Goal: Find specific page/section: Find specific page/section

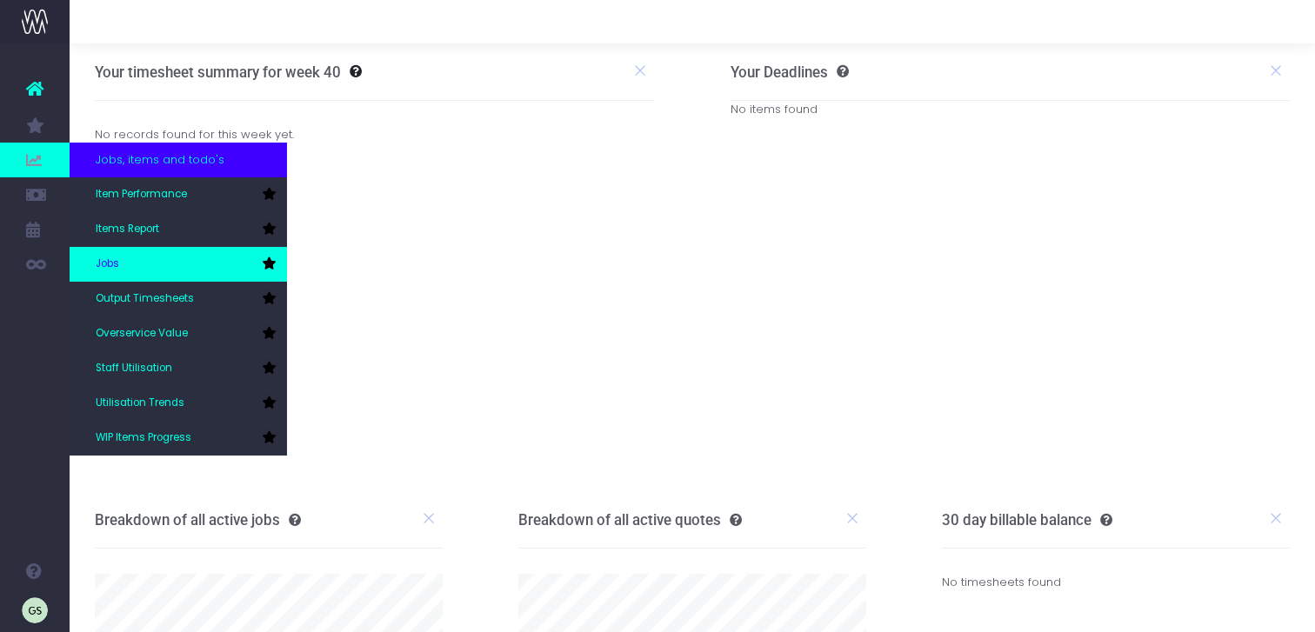
click at [145, 263] on link "Jobs" at bounding box center [178, 264] width 217 height 35
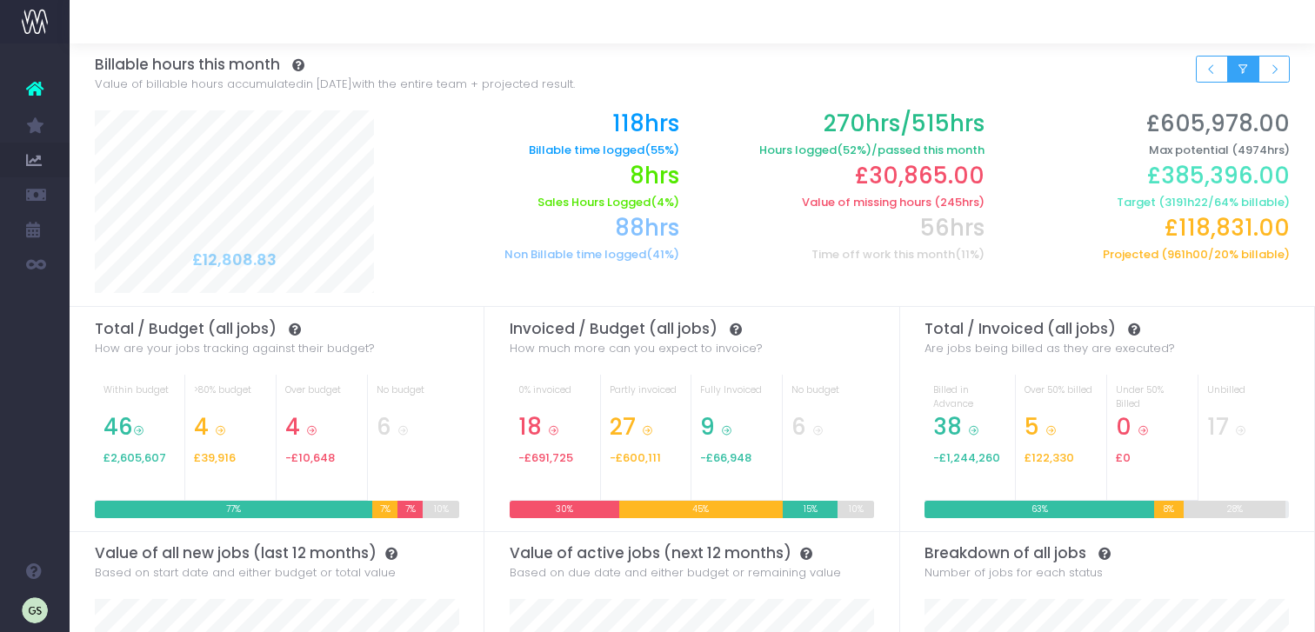
click at [1252, 65] on button "Small button group" at bounding box center [1243, 69] width 32 height 27
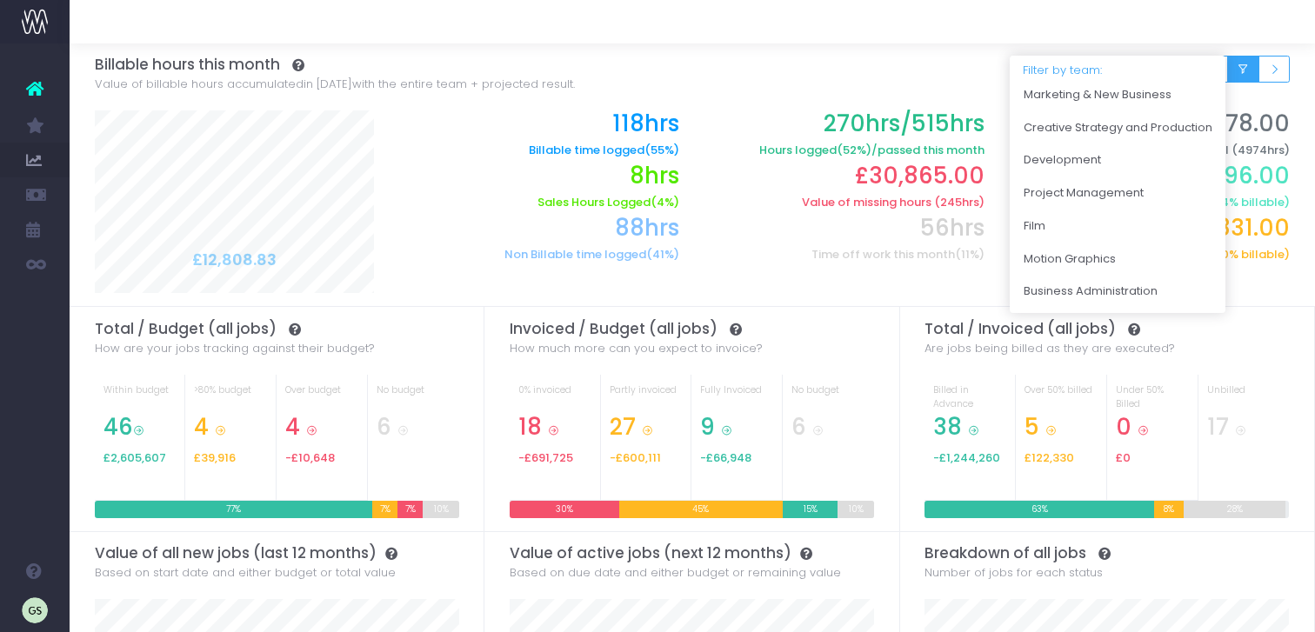
click at [1252, 65] on button "Small button group" at bounding box center [1243, 69] width 32 height 27
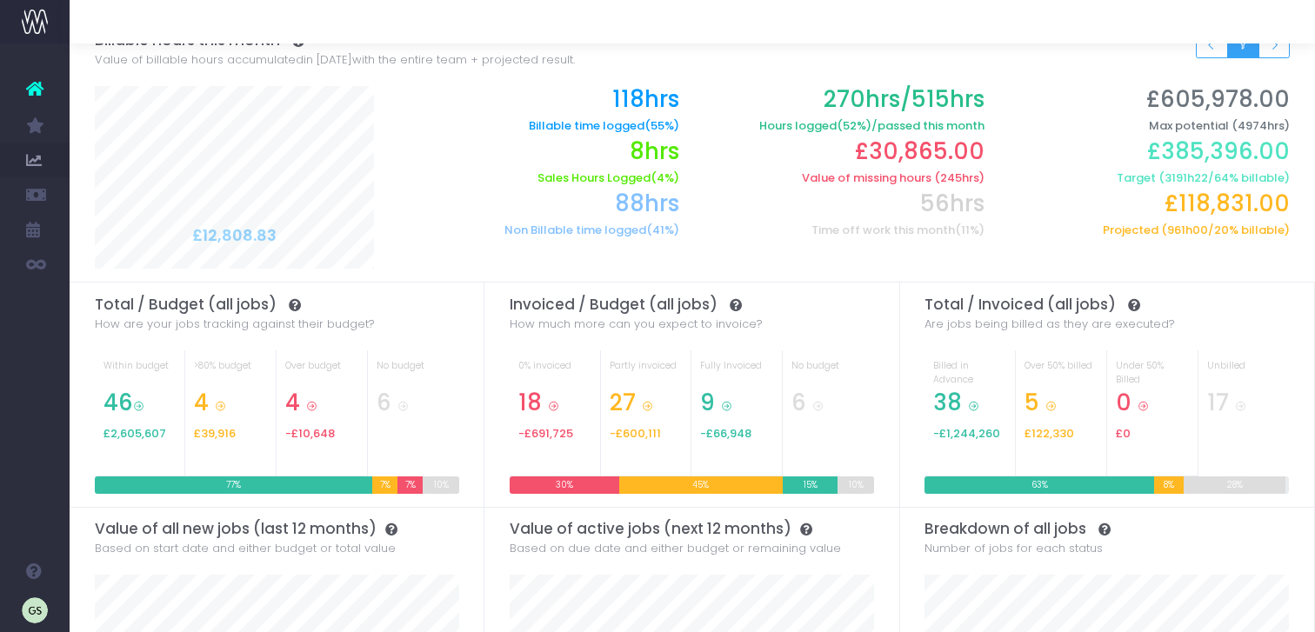
scroll to position [26, 0]
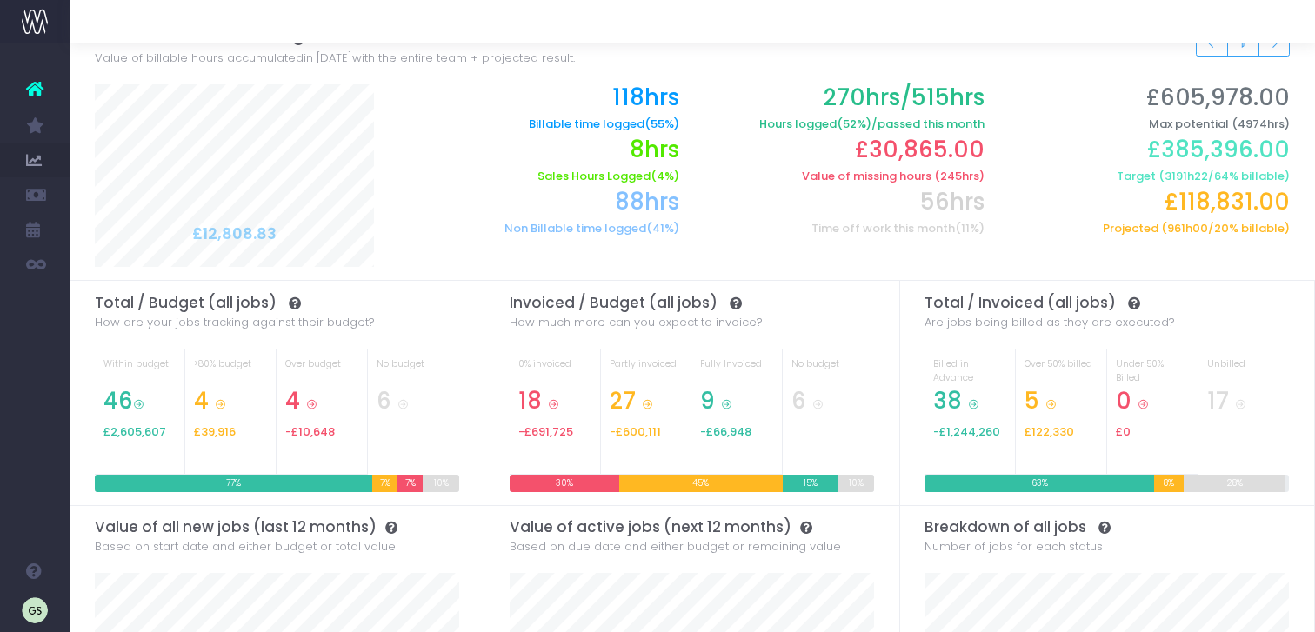
click at [647, 122] on span "(55%)" at bounding box center [662, 124] width 35 height 14
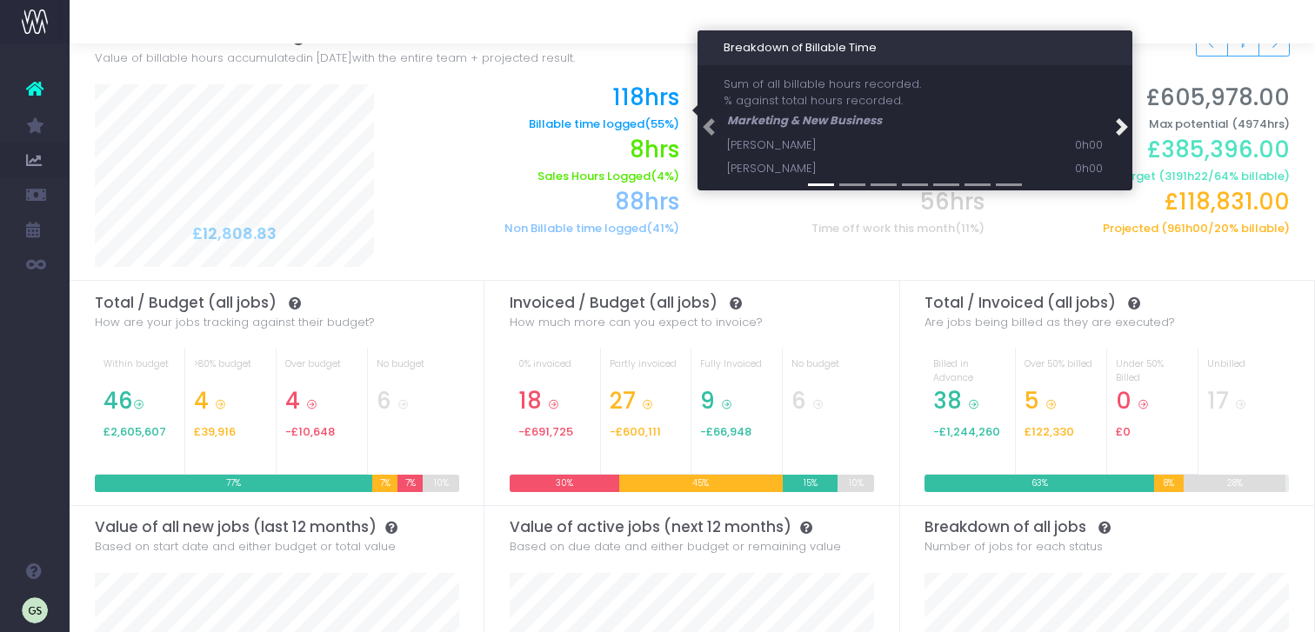
click at [1124, 124] on span at bounding box center [1120, 126] width 17 height 17
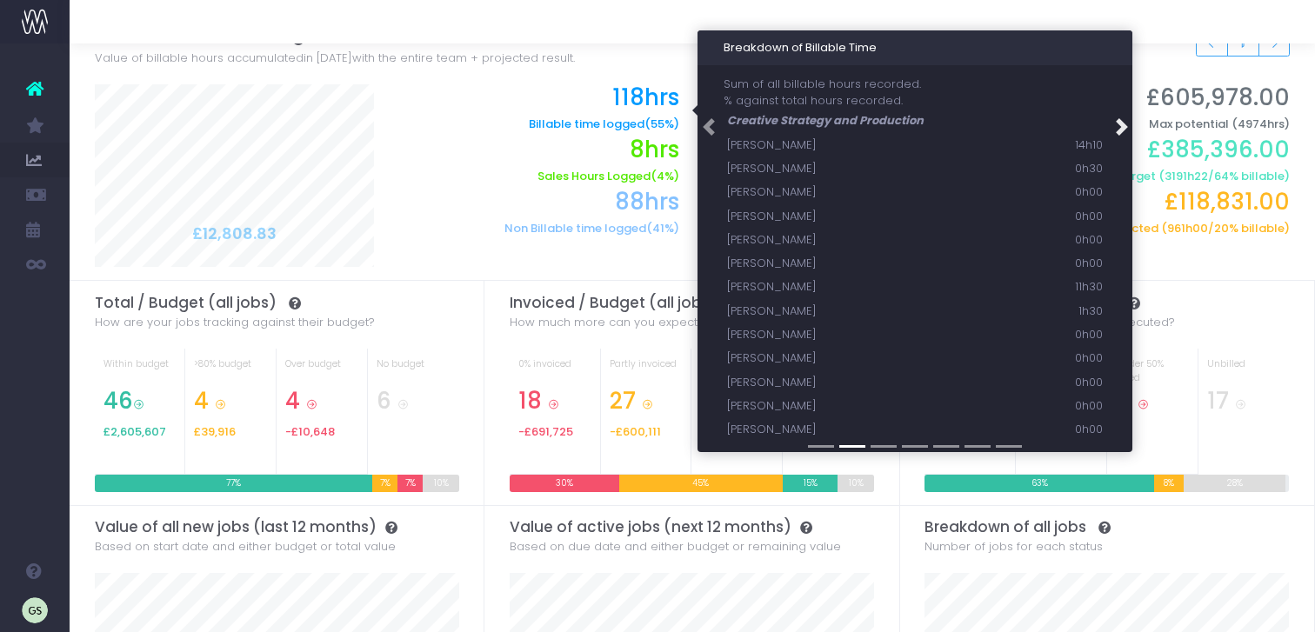
click at [1124, 124] on span at bounding box center [1120, 126] width 17 height 17
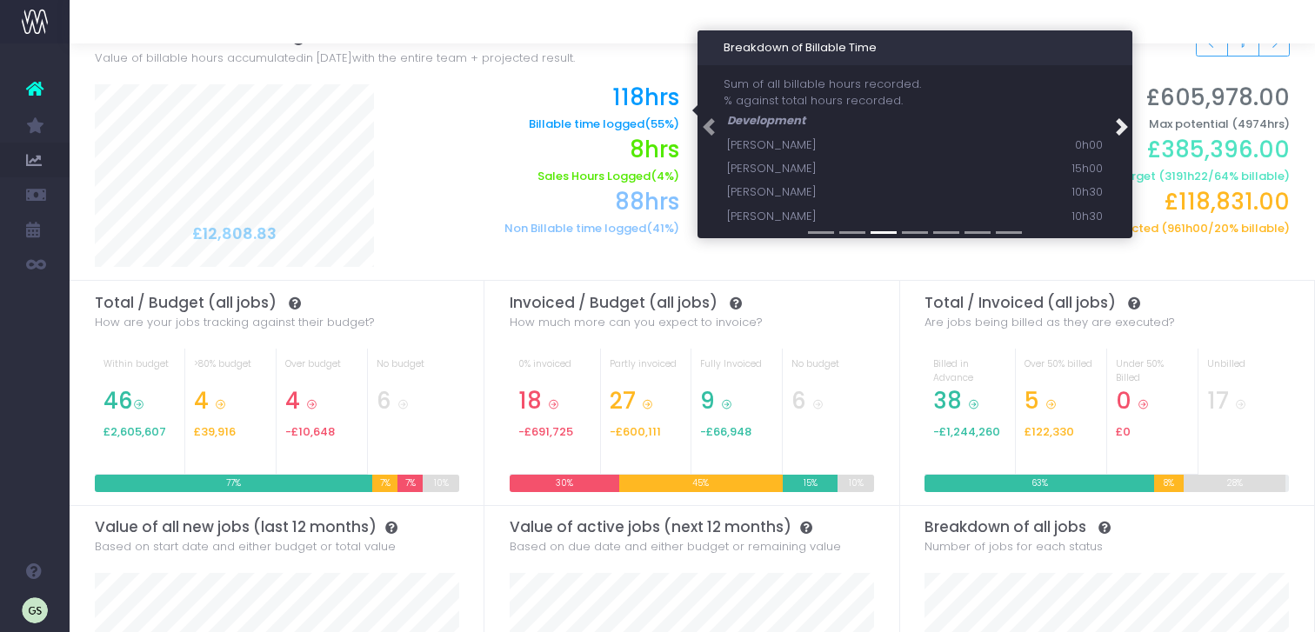
click at [1124, 124] on span at bounding box center [1120, 126] width 17 height 17
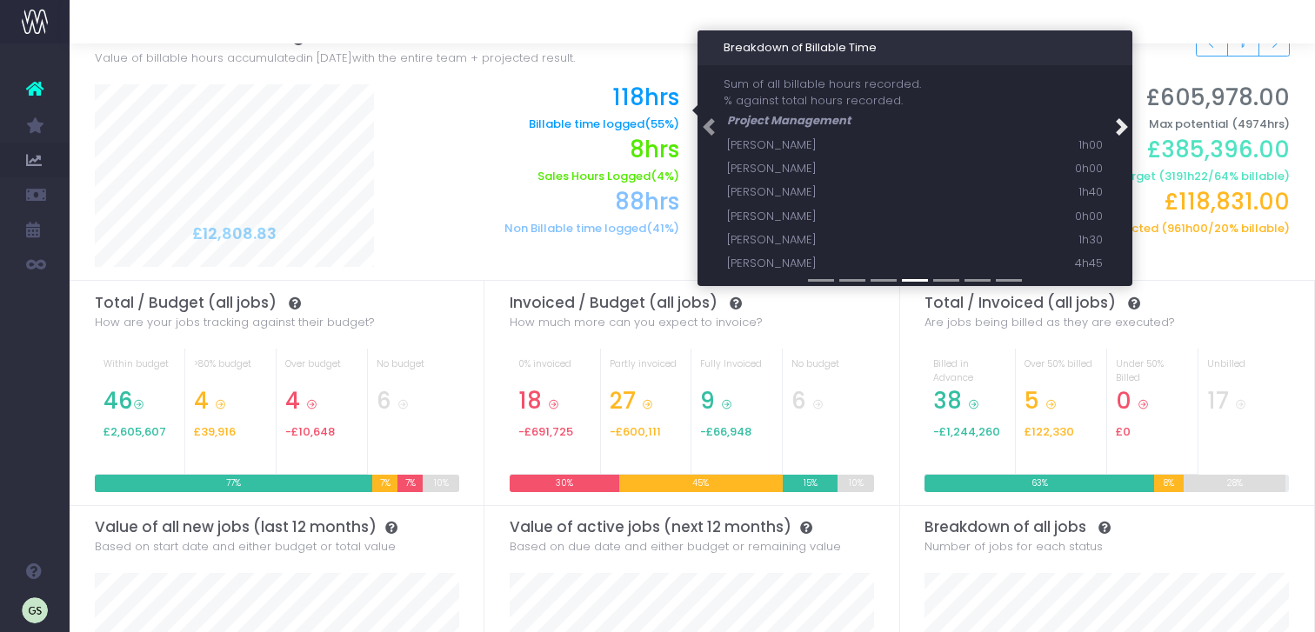
click at [1124, 124] on span at bounding box center [1120, 126] width 17 height 17
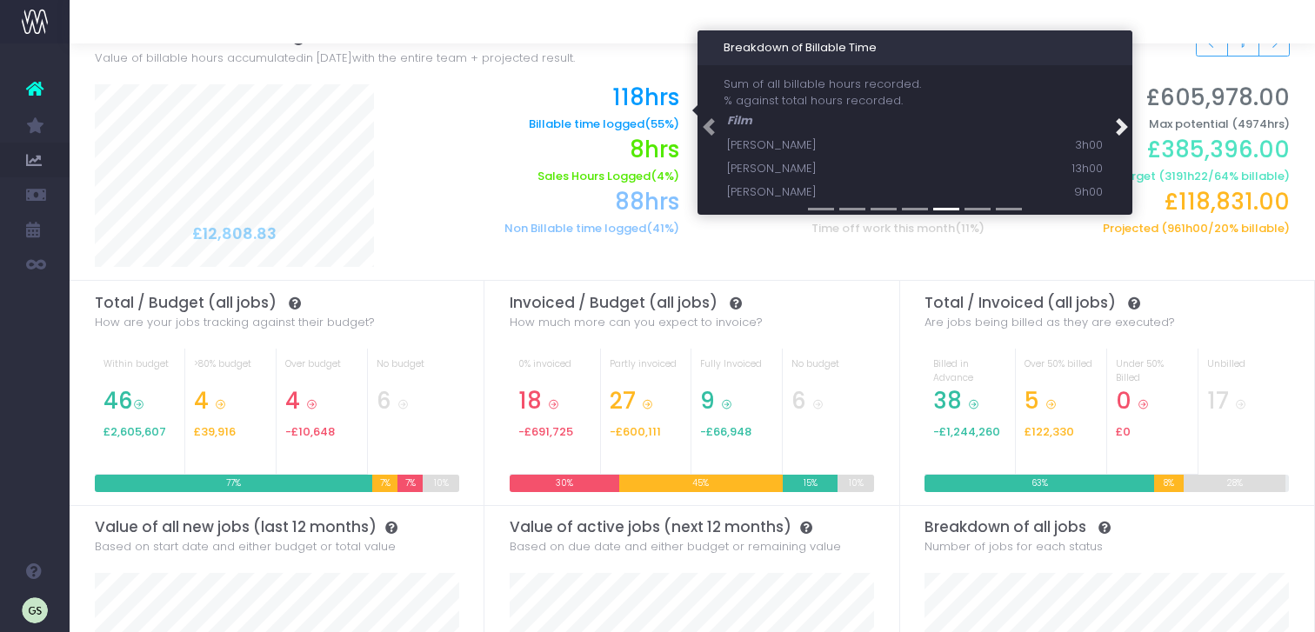
click at [1124, 124] on span at bounding box center [1120, 126] width 17 height 17
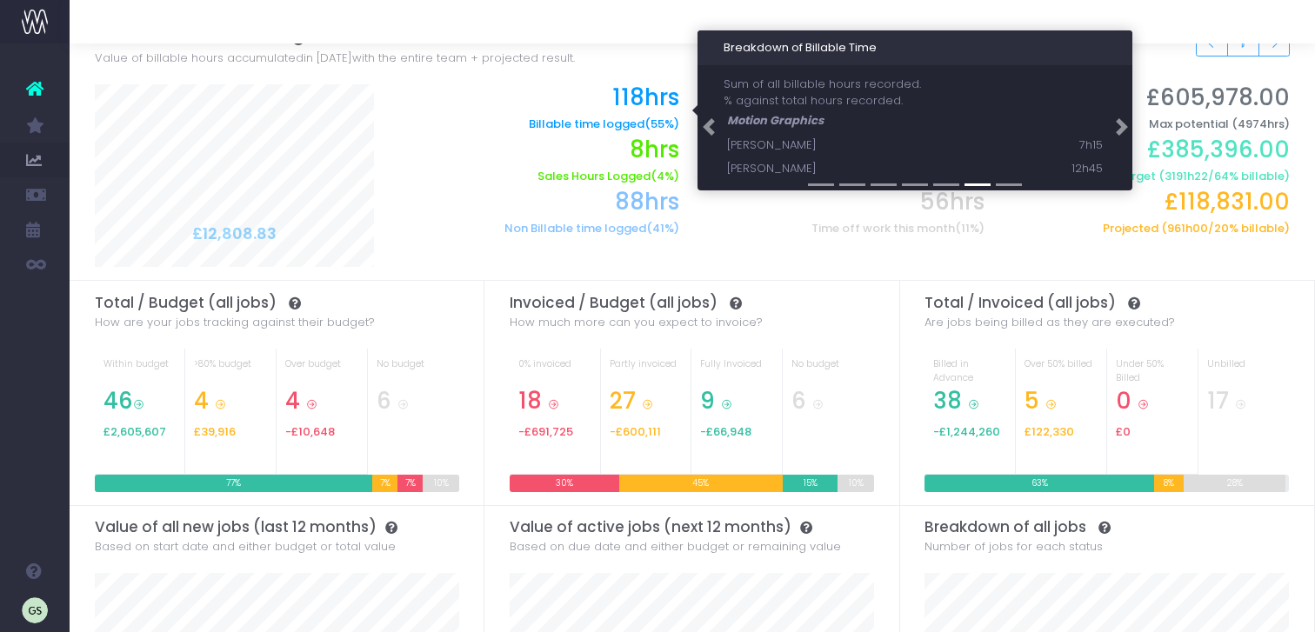
click at [445, 139] on h2 "8hrs" at bounding box center [539, 150] width 279 height 27
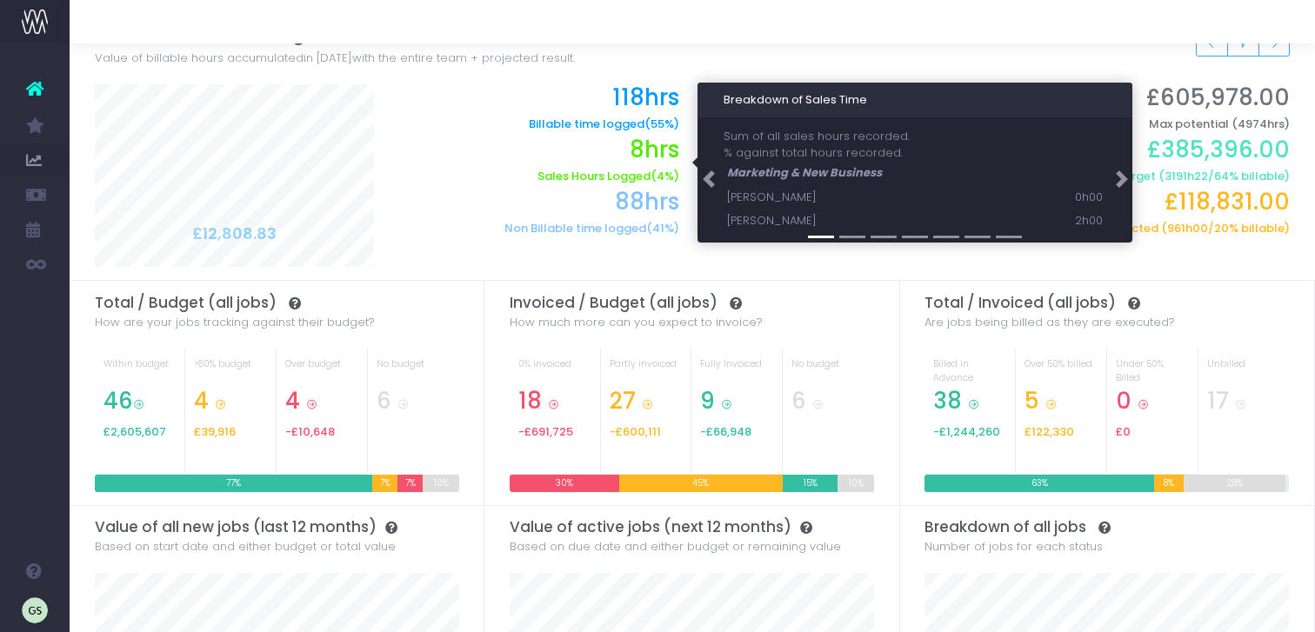
scroll to position [0, 0]
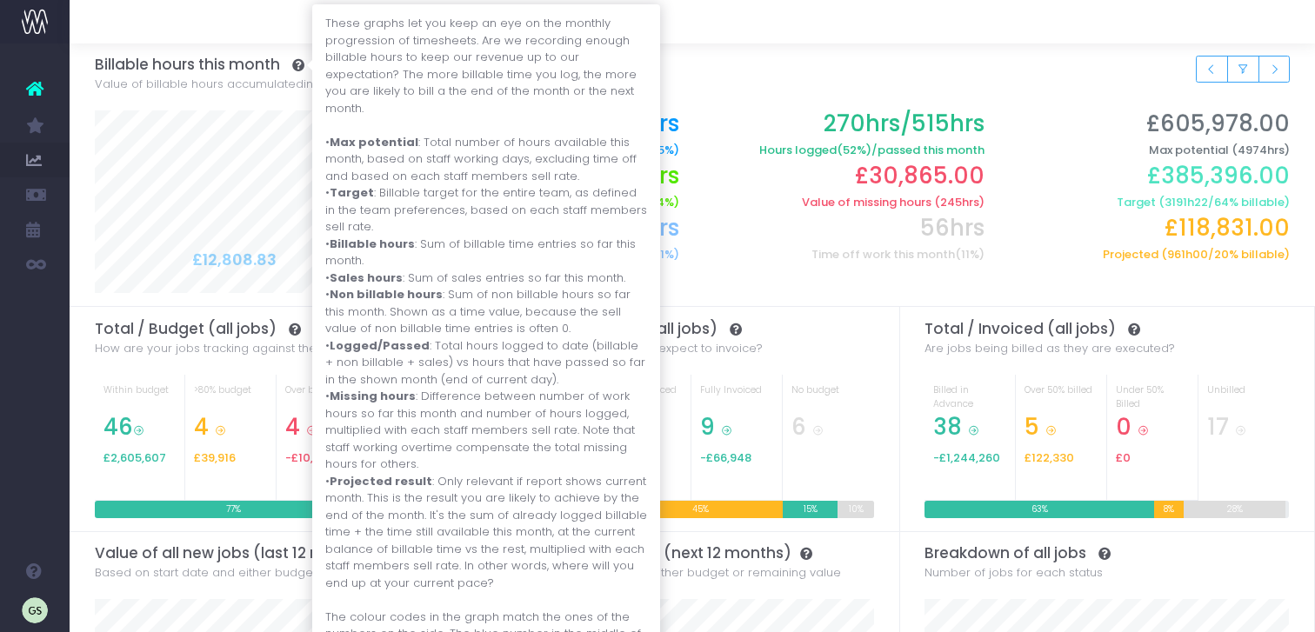
click at [300, 64] on icon at bounding box center [294, 65] width 21 height 12
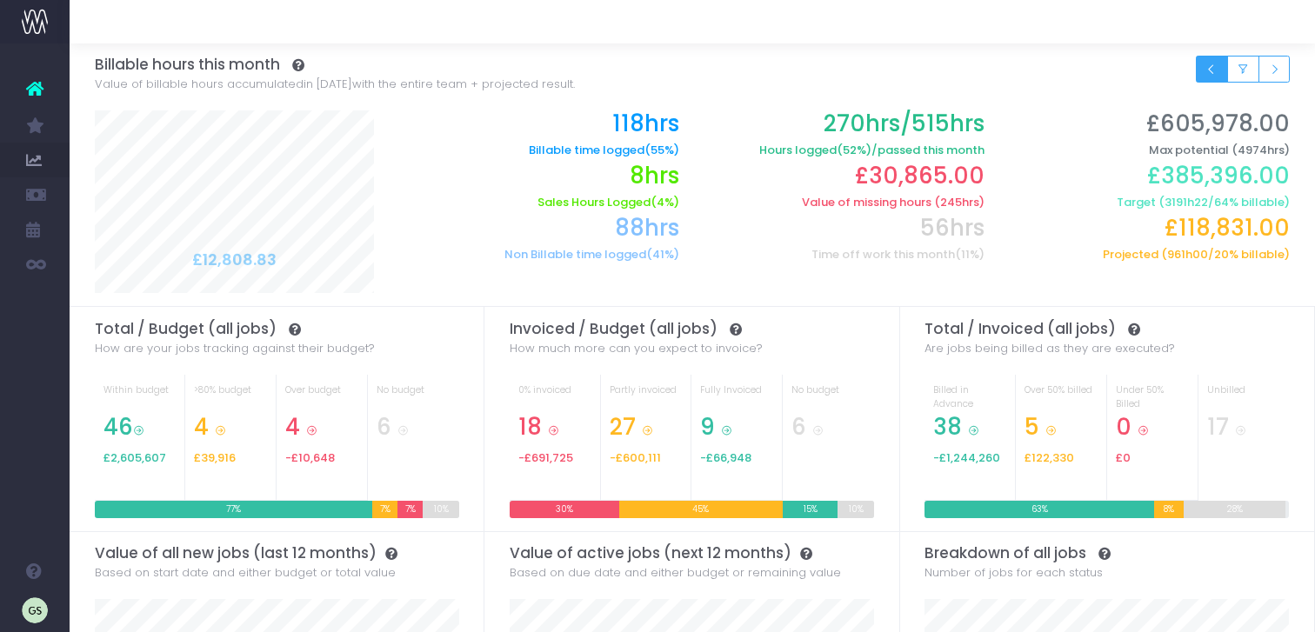
click at [1209, 70] on icon "Small button group" at bounding box center [1212, 70] width 12 height 0
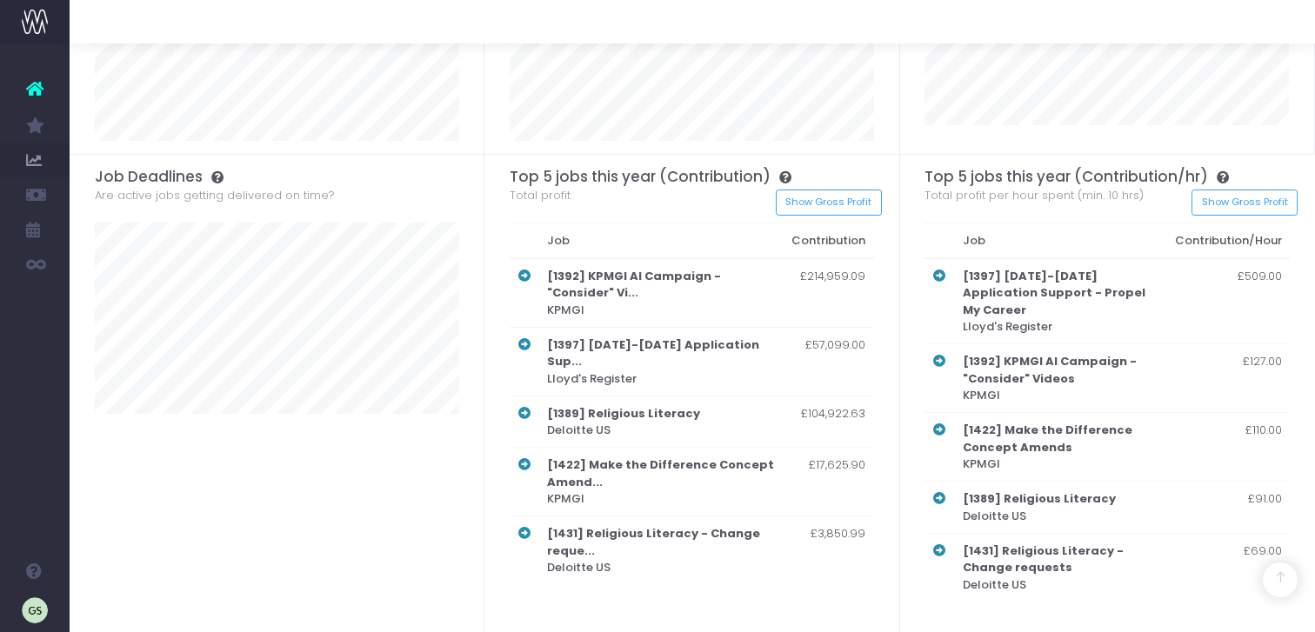
scroll to position [576, 0]
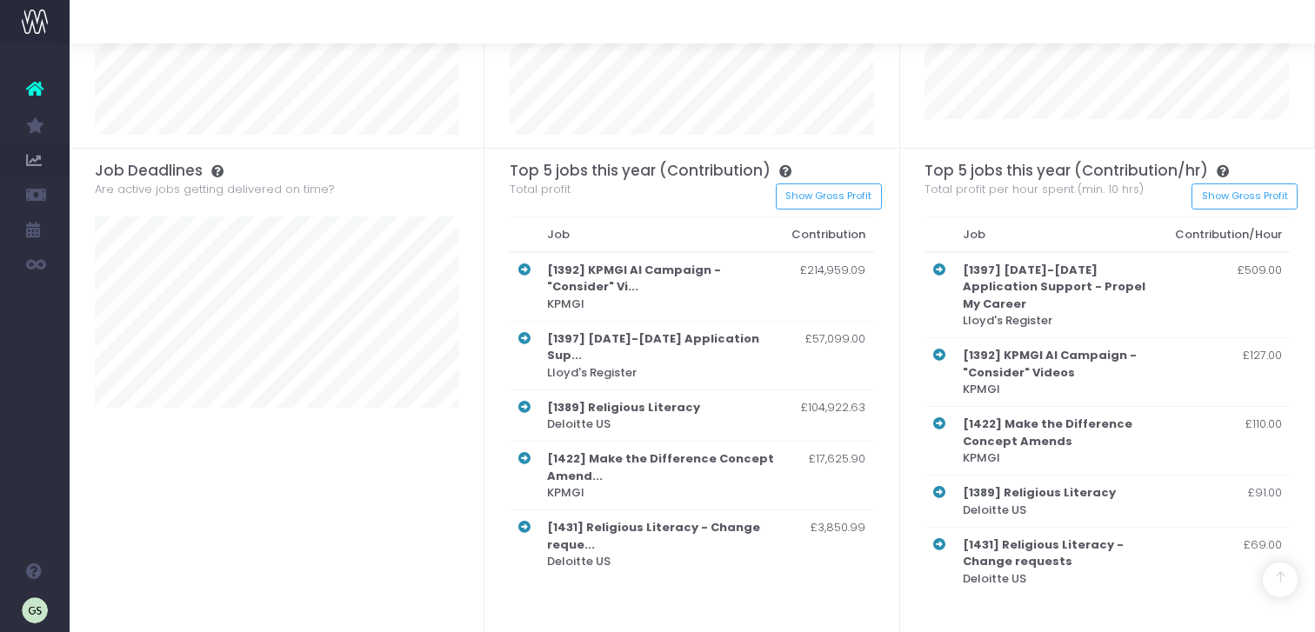
click at [721, 272] on strong "[1392] KPMGI AI Campaign - "Consider" Vi..." at bounding box center [634, 279] width 174 height 34
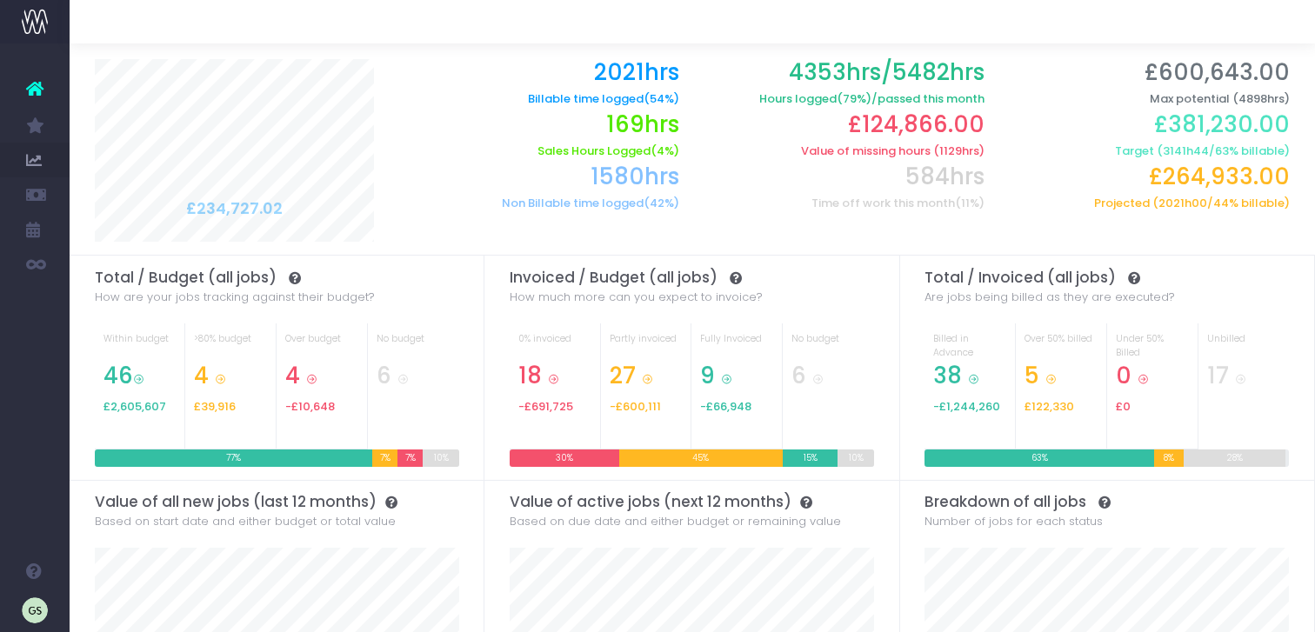
scroll to position [0, 0]
